Goal: Task Accomplishment & Management: Use online tool/utility

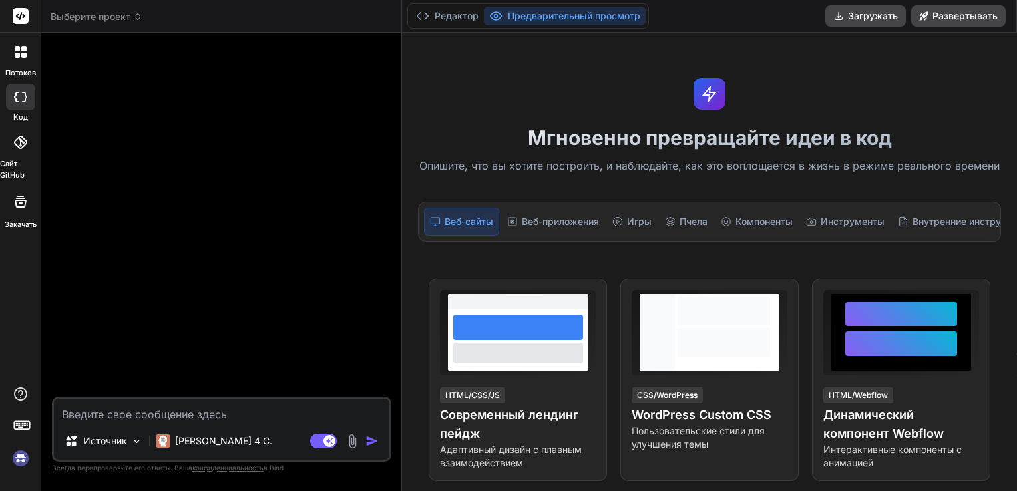
type textarea "x"
click at [84, 420] on textarea at bounding box center [221, 411] width 335 height 24
paste textarea "напиши код там где в черном фоне малелькие много красные точки собираютс и созд…"
type textarea "напиши код там где в черном фоне малелькие много красные точки собираютс и созд…"
type textarea "x"
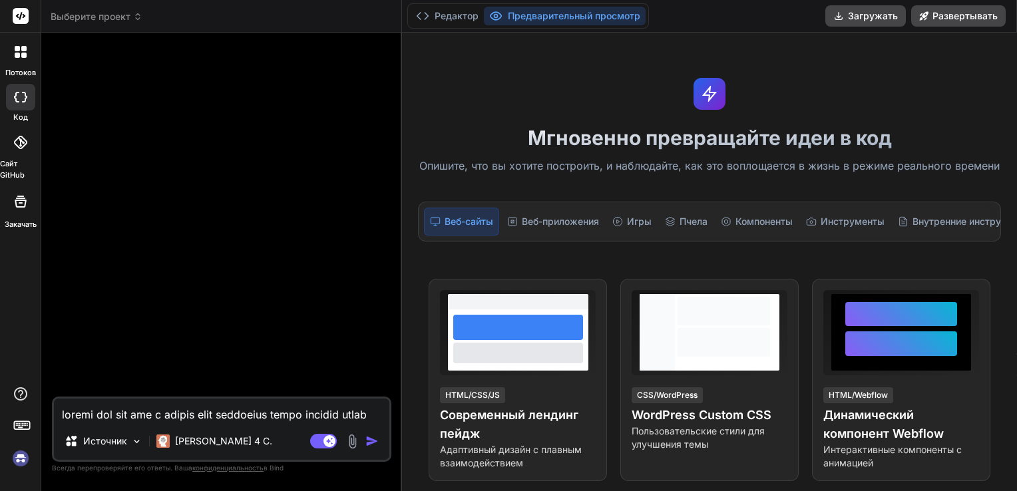
scroll to position [112, 0]
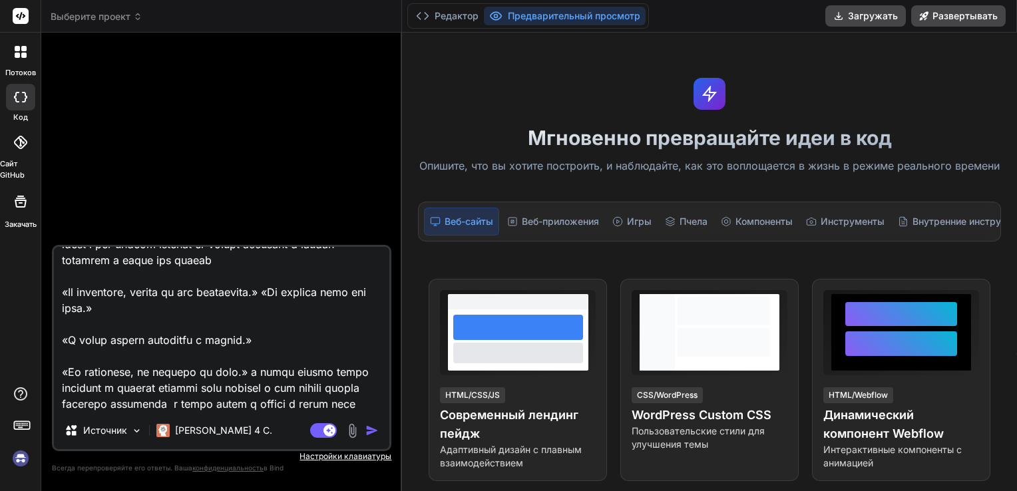
type textarea "напиши код там где в черном фоне малелькие много красные точки собираютс и созд…"
click at [370, 430] on img "button" at bounding box center [371, 430] width 13 height 13
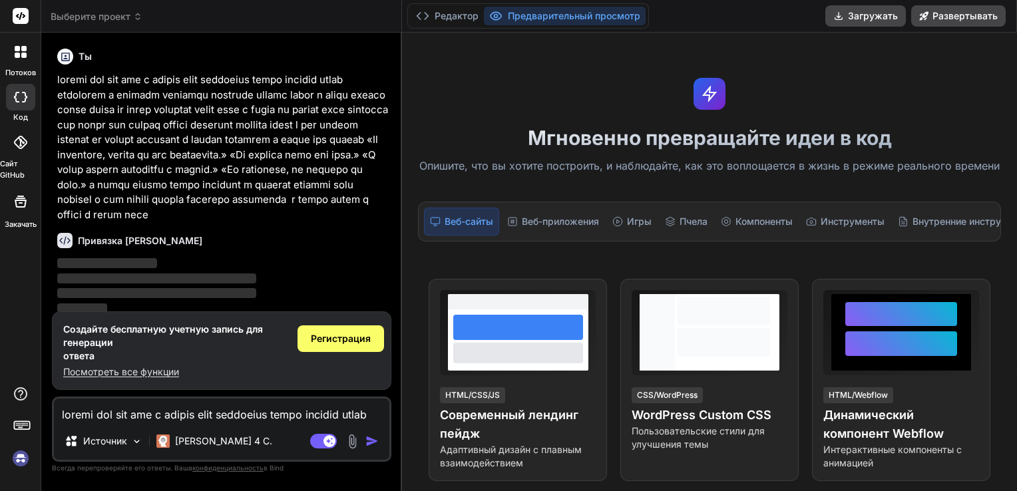
scroll to position [18, 0]
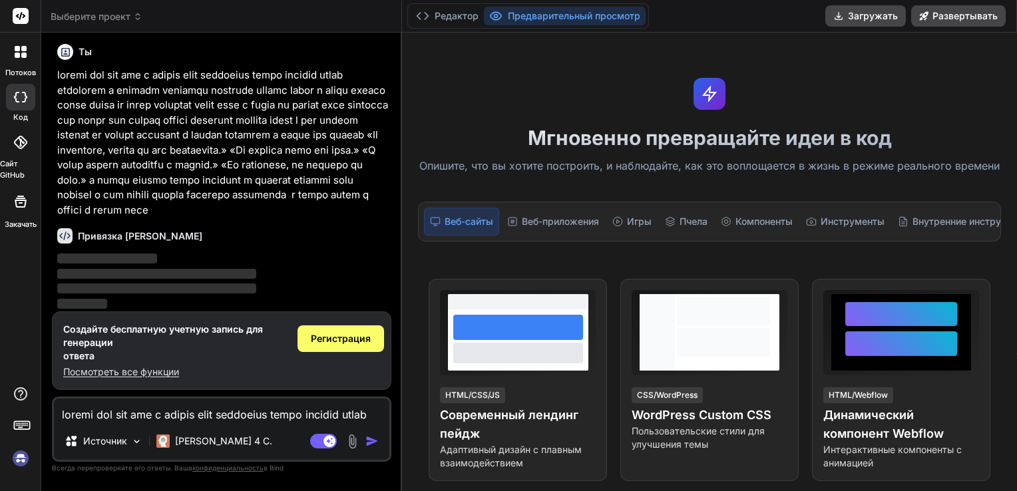
click at [566, 19] on font "Предварительный просмотр" at bounding box center [574, 15] width 132 height 13
click at [120, 447] on p "Источник" at bounding box center [105, 440] width 44 height 13
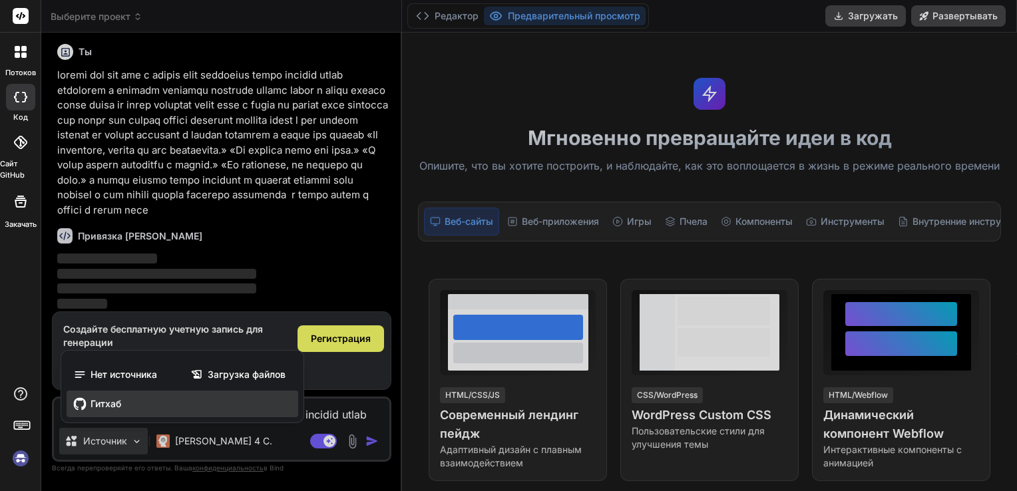
click at [104, 403] on span "Гитхаб" at bounding box center [105, 403] width 31 height 13
type textarea "x"
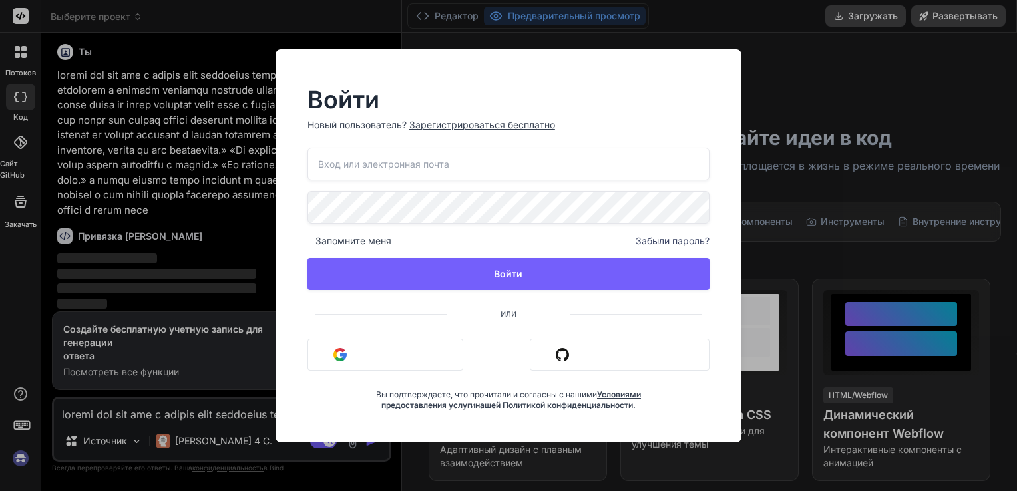
click at [757, 61] on div "Войти Новый пользователь? Зарегистрироваться бесплатно Запомните меня Забыли па…" at bounding box center [508, 245] width 508 height 393
click at [142, 214] on div "Войти Новый пользователь? Зарегистрироваться бесплатно Запомните меня Забыли па…" at bounding box center [508, 245] width 1017 height 491
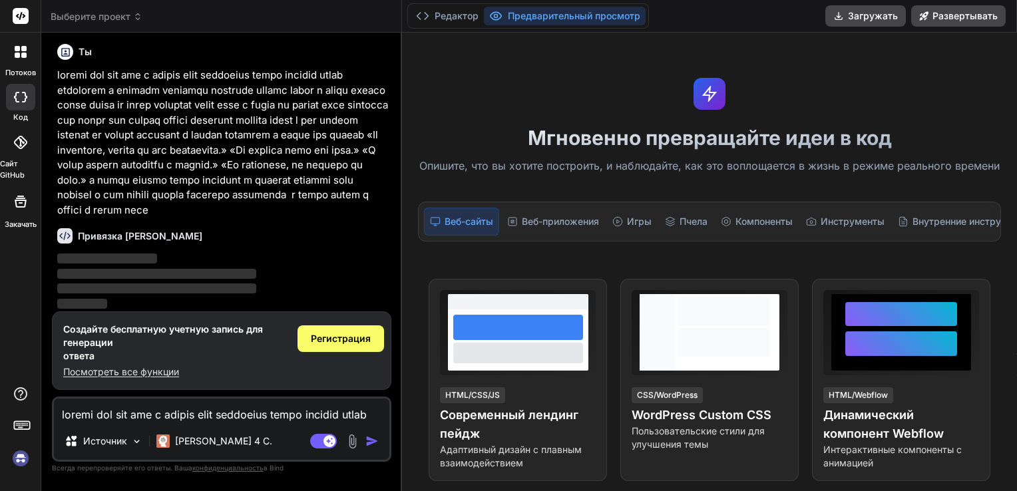
click at [200, 126] on p at bounding box center [222, 143] width 331 height 150
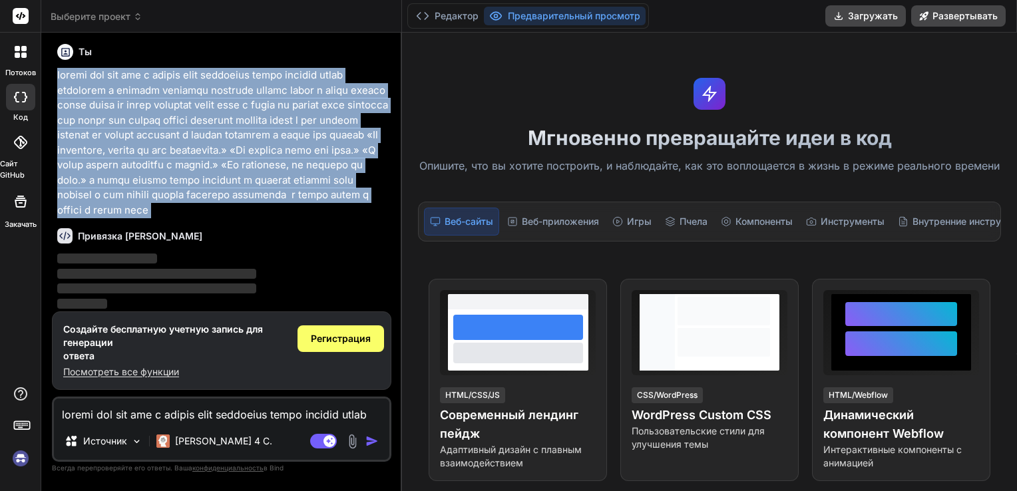
click at [200, 126] on p at bounding box center [222, 143] width 331 height 150
drag, startPoint x: 200, startPoint y: 126, endPoint x: 192, endPoint y: 295, distance: 169.2
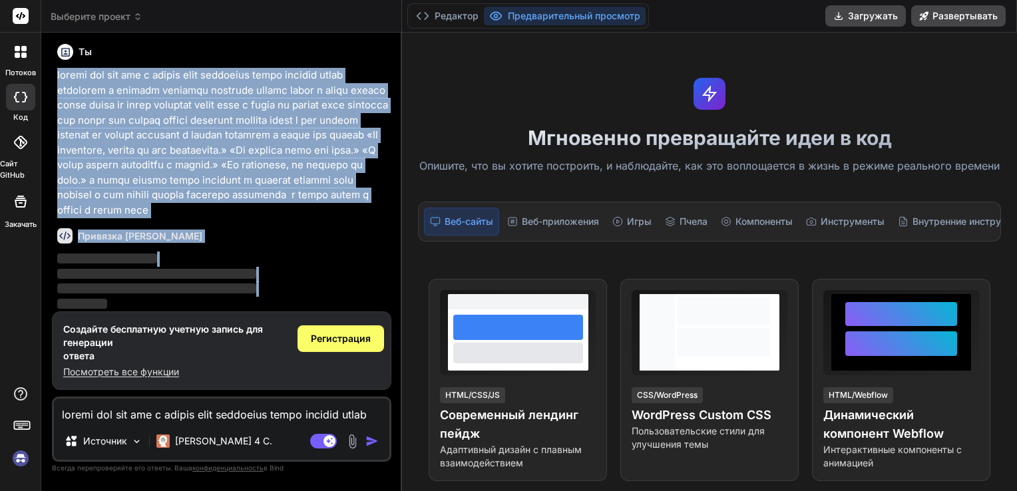
click at [192, 295] on div "Ты Привязка ИИ ‌ ‌ ‌ ‌" at bounding box center [223, 177] width 337 height 268
click at [192, 293] on span "‌" at bounding box center [156, 288] width 199 height 10
click at [263, 234] on div "Привязка [PERSON_NAME]" at bounding box center [222, 235] width 331 height 15
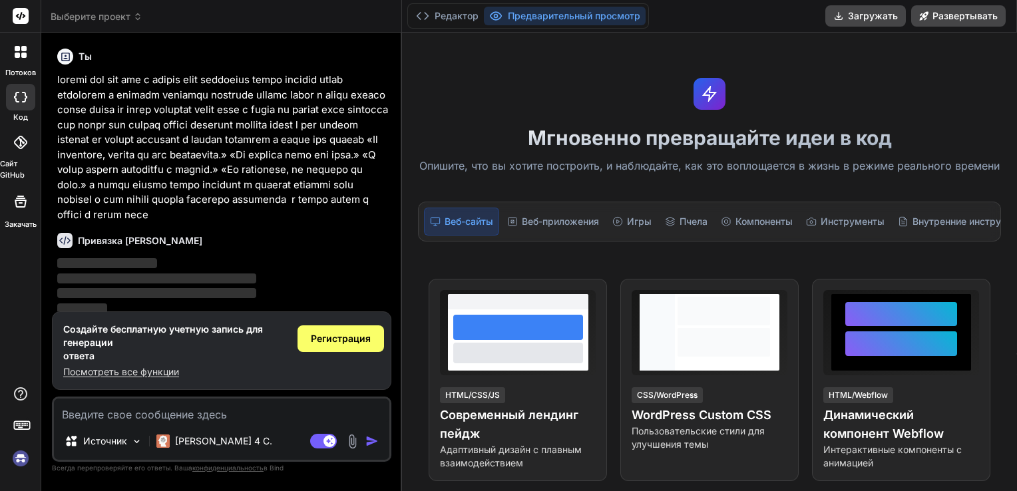
scroll to position [18, 0]
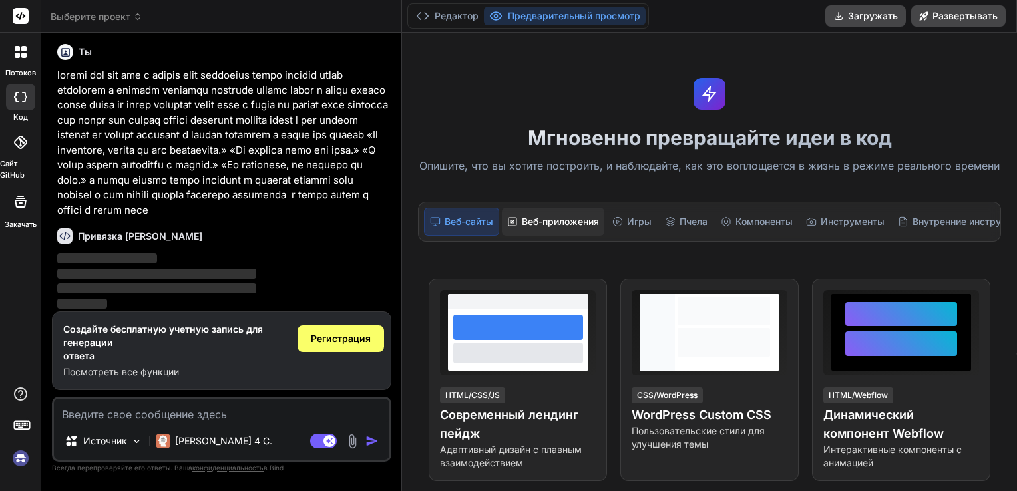
click at [554, 218] on font "Веб-приложения" at bounding box center [560, 221] width 77 height 13
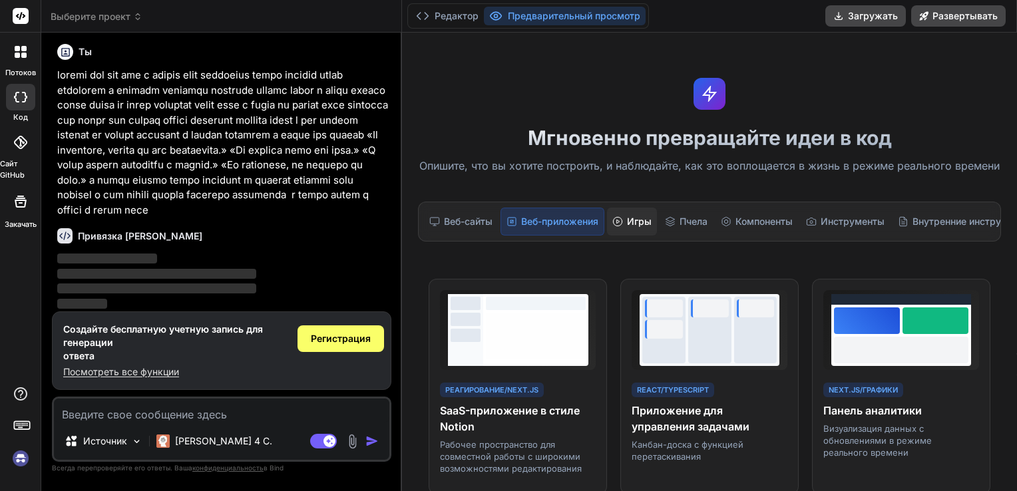
click at [644, 228] on div "Игры" at bounding box center [632, 222] width 50 height 28
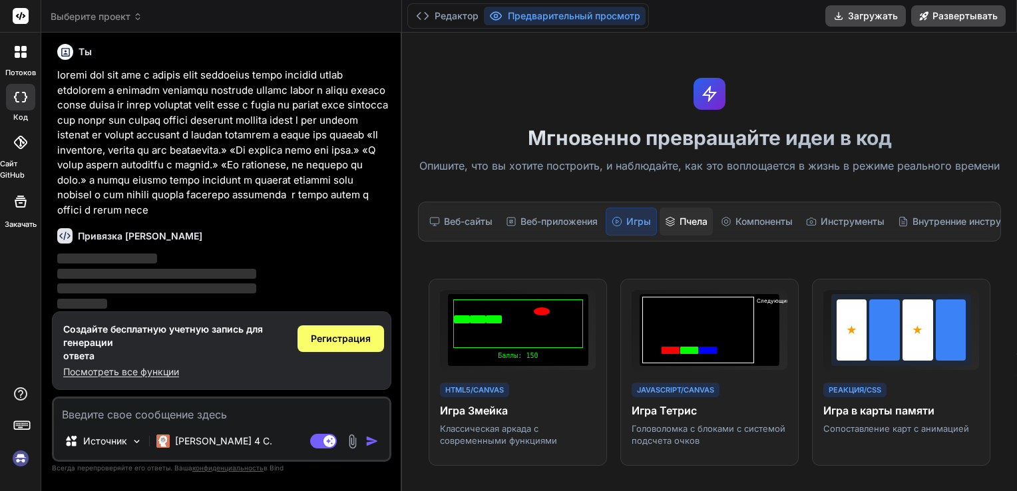
click at [707, 227] on font "Пчела" at bounding box center [693, 221] width 28 height 13
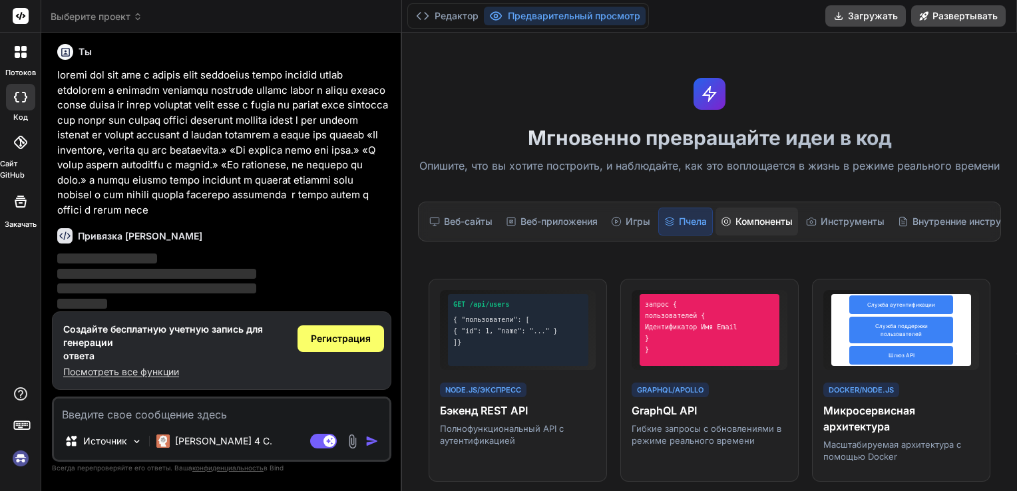
click at [757, 220] on font "Компоненты" at bounding box center [763, 221] width 57 height 13
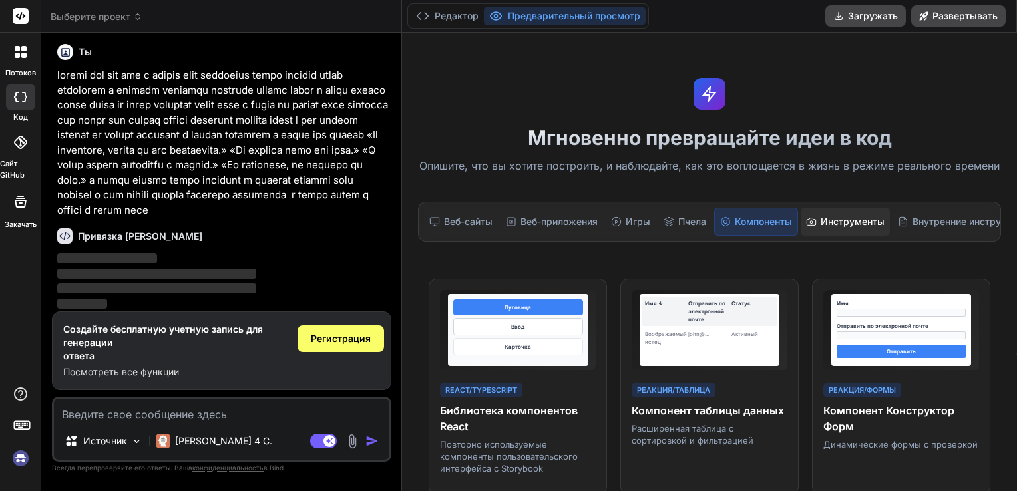
click at [823, 228] on div "Инструменты" at bounding box center [844, 222] width 89 height 28
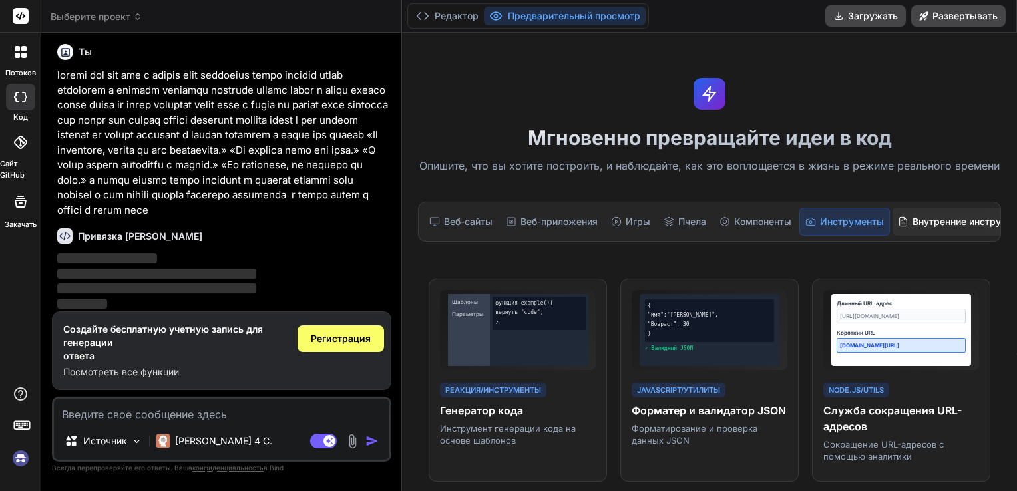
click at [931, 208] on div "Внутренние инструменты" at bounding box center [964, 222] width 144 height 28
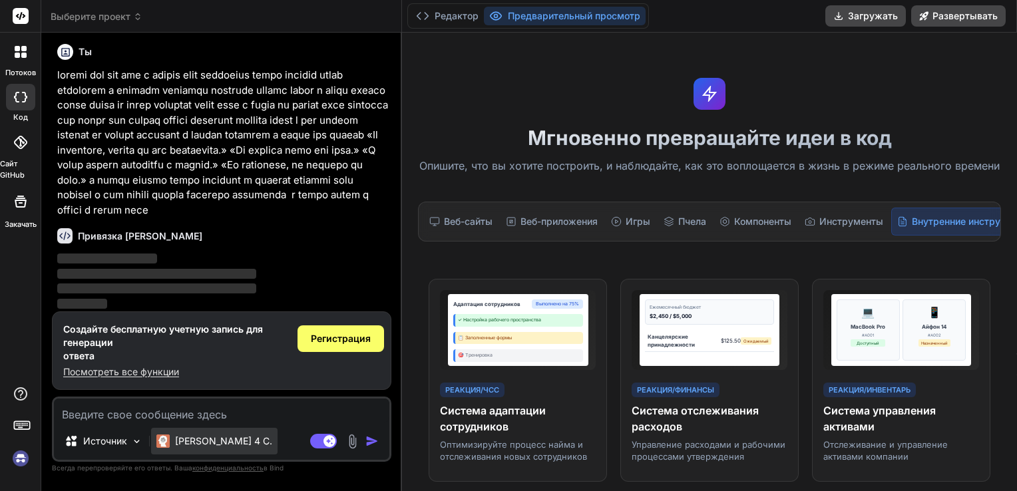
click at [180, 436] on font "[PERSON_NAME] 4 С." at bounding box center [223, 440] width 97 height 11
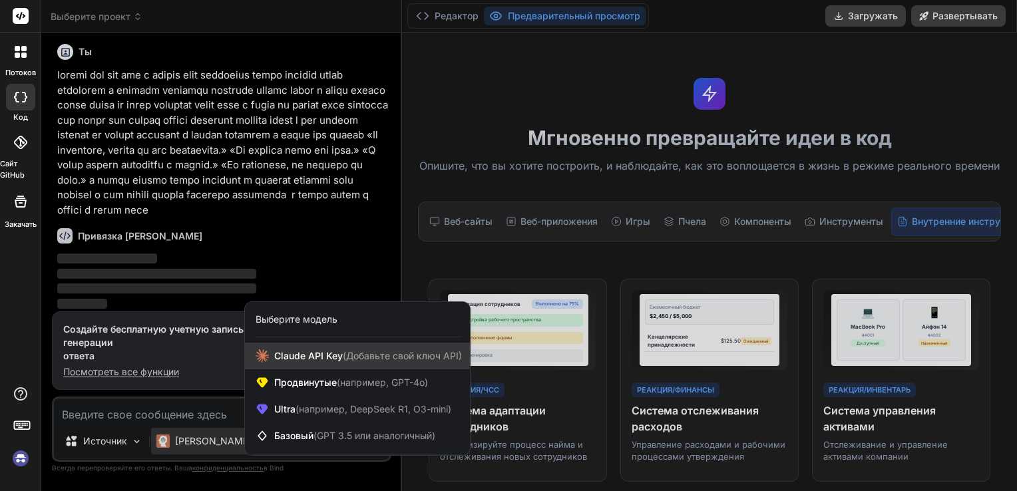
click at [335, 364] on div "[PERSON_NAME] (Добавьте свой ключ API)" at bounding box center [357, 356] width 225 height 27
type textarea "x"
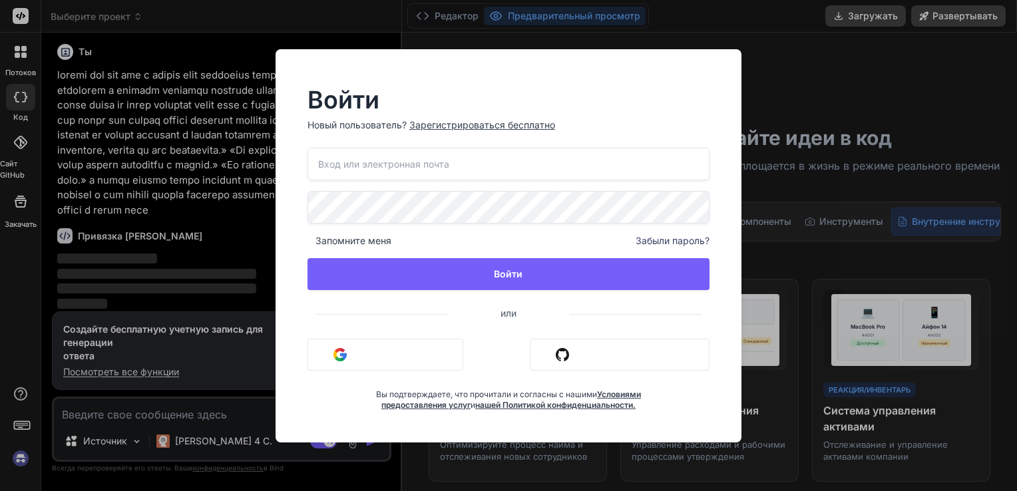
click at [883, 149] on div "Войти Новый пользователь? Зарегистрироваться бесплатно Запомните меня Забыли па…" at bounding box center [508, 245] width 1017 height 491
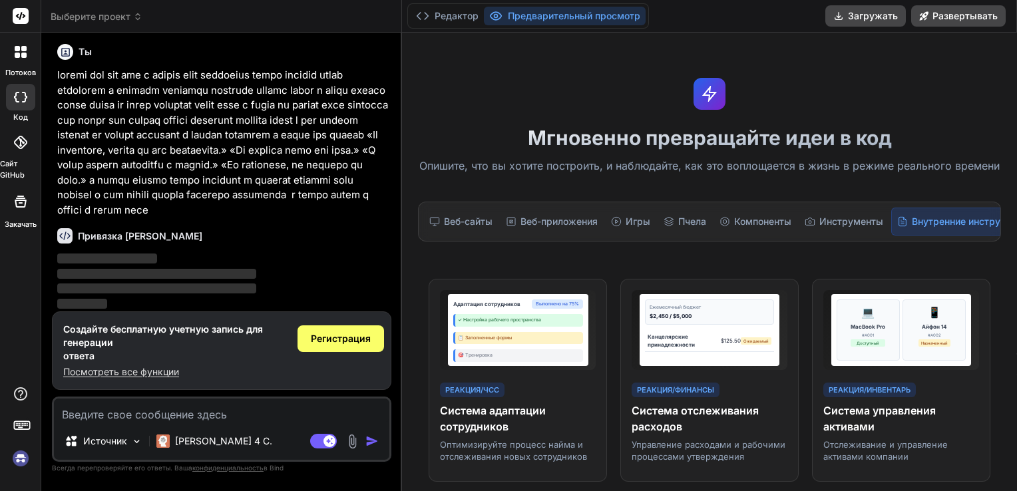
click at [19, 157] on div "Сайт GitHub" at bounding box center [20, 151] width 41 height 58
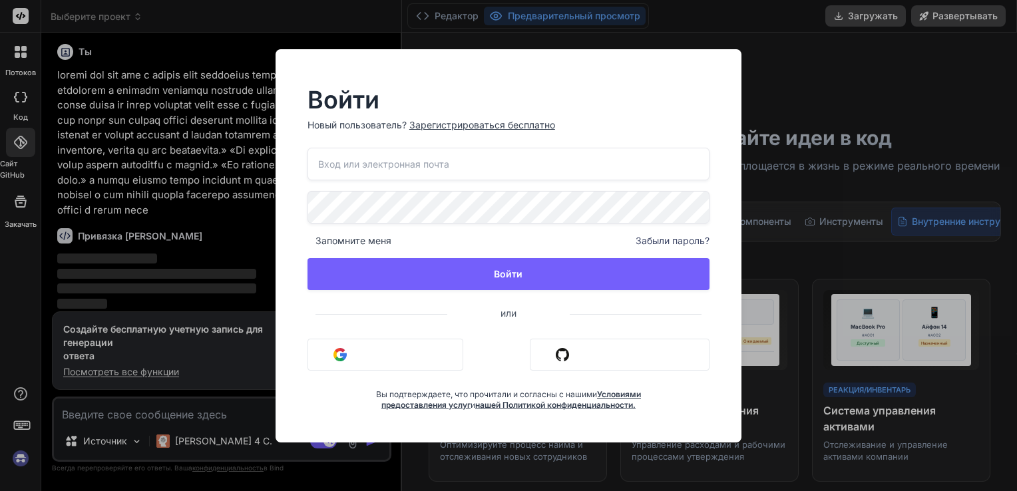
click at [132, 199] on div "Войти Новый пользователь? Зарегистрироваться бесплатно Запомните меня Забыли па…" at bounding box center [508, 245] width 1017 height 491
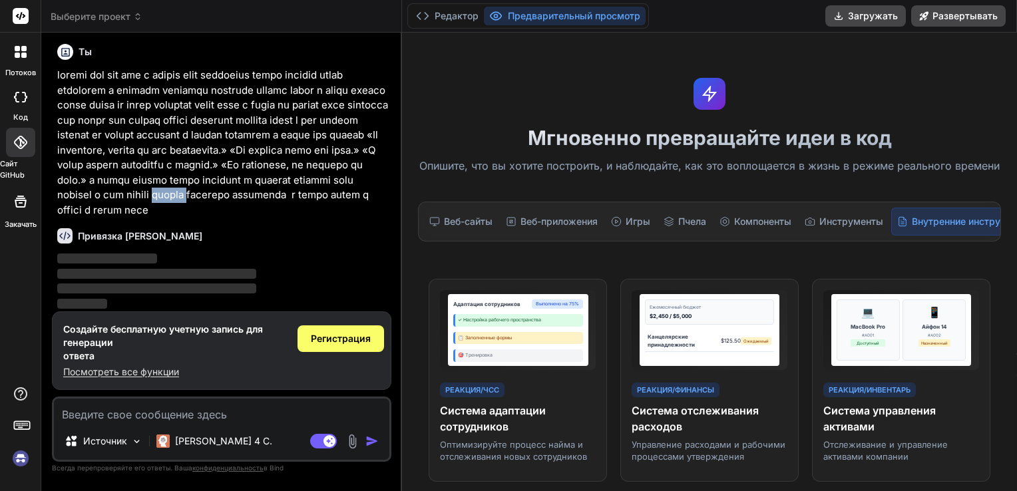
click at [132, 199] on p at bounding box center [222, 143] width 331 height 150
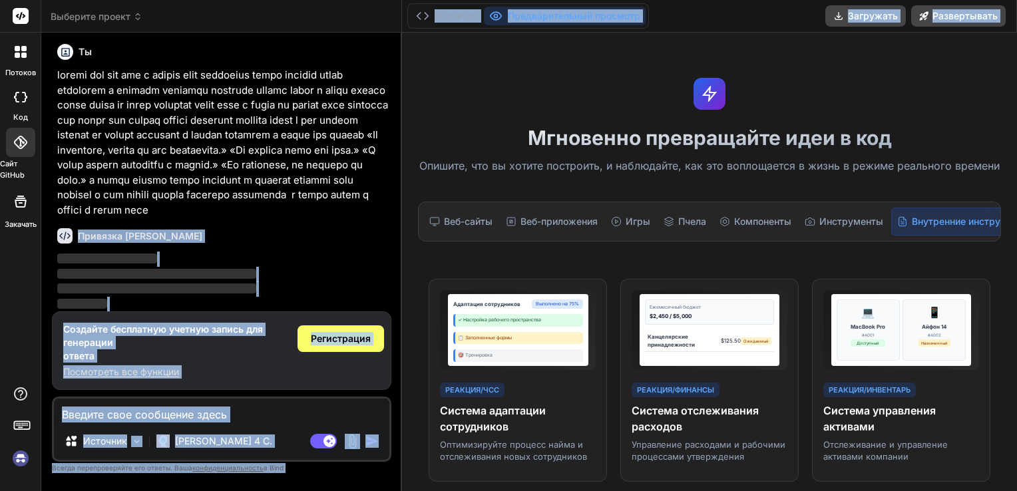
scroll to position [0, 0]
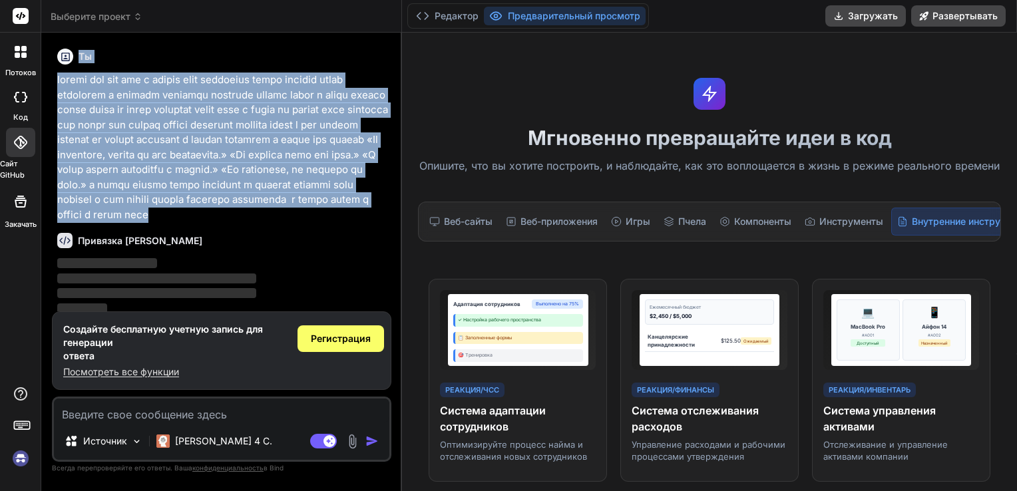
drag, startPoint x: 132, startPoint y: 199, endPoint x: 338, endPoint y: -45, distance: 319.1
click at [338, 0] on html "Потоков код Сайт GitHub Закачать Выберите проект Created with Pixso. Bind AI We…" at bounding box center [508, 245] width 1017 height 491
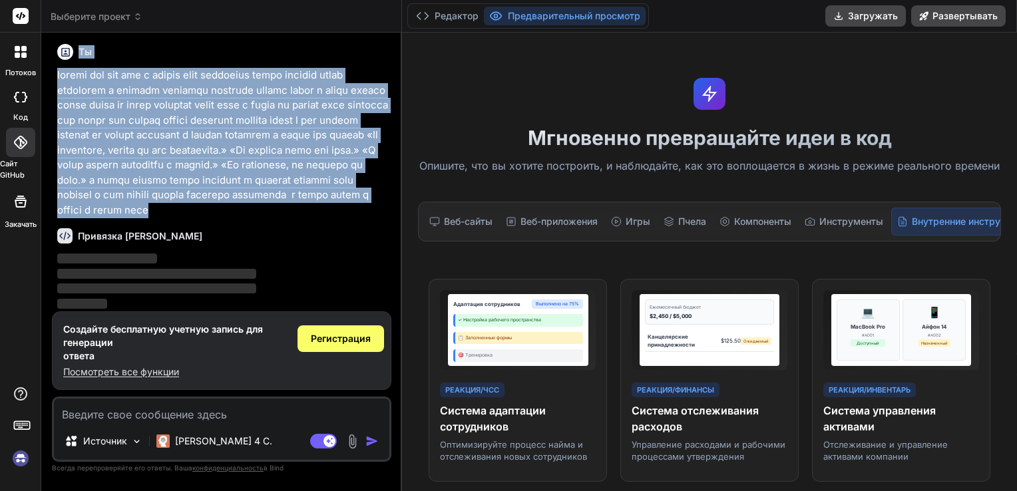
scroll to position [18, 0]
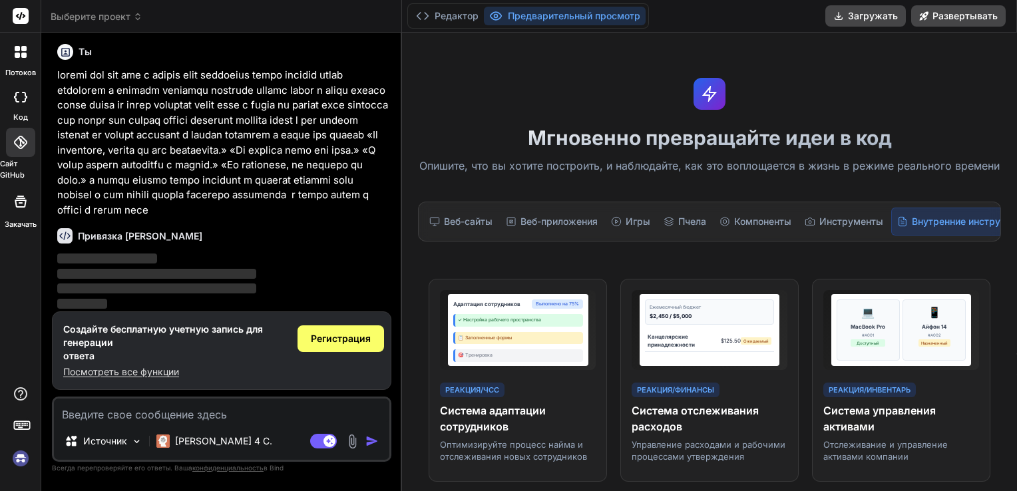
click at [17, 96] on icon at bounding box center [20, 97] width 13 height 11
